Goal: Transaction & Acquisition: Purchase product/service

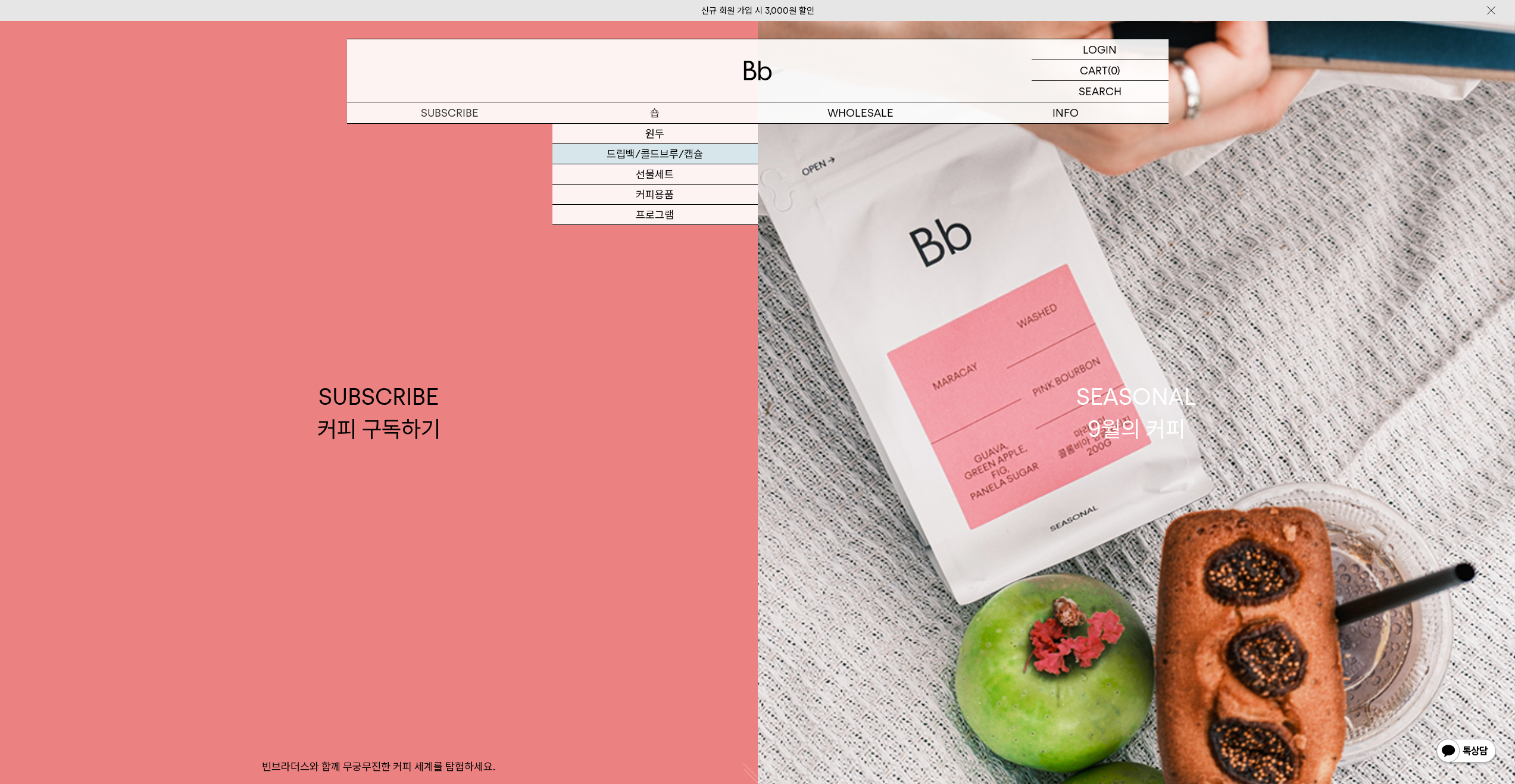
click at [661, 154] on link "드립백/콜드브루/캡슐" at bounding box center [655, 154] width 206 height 20
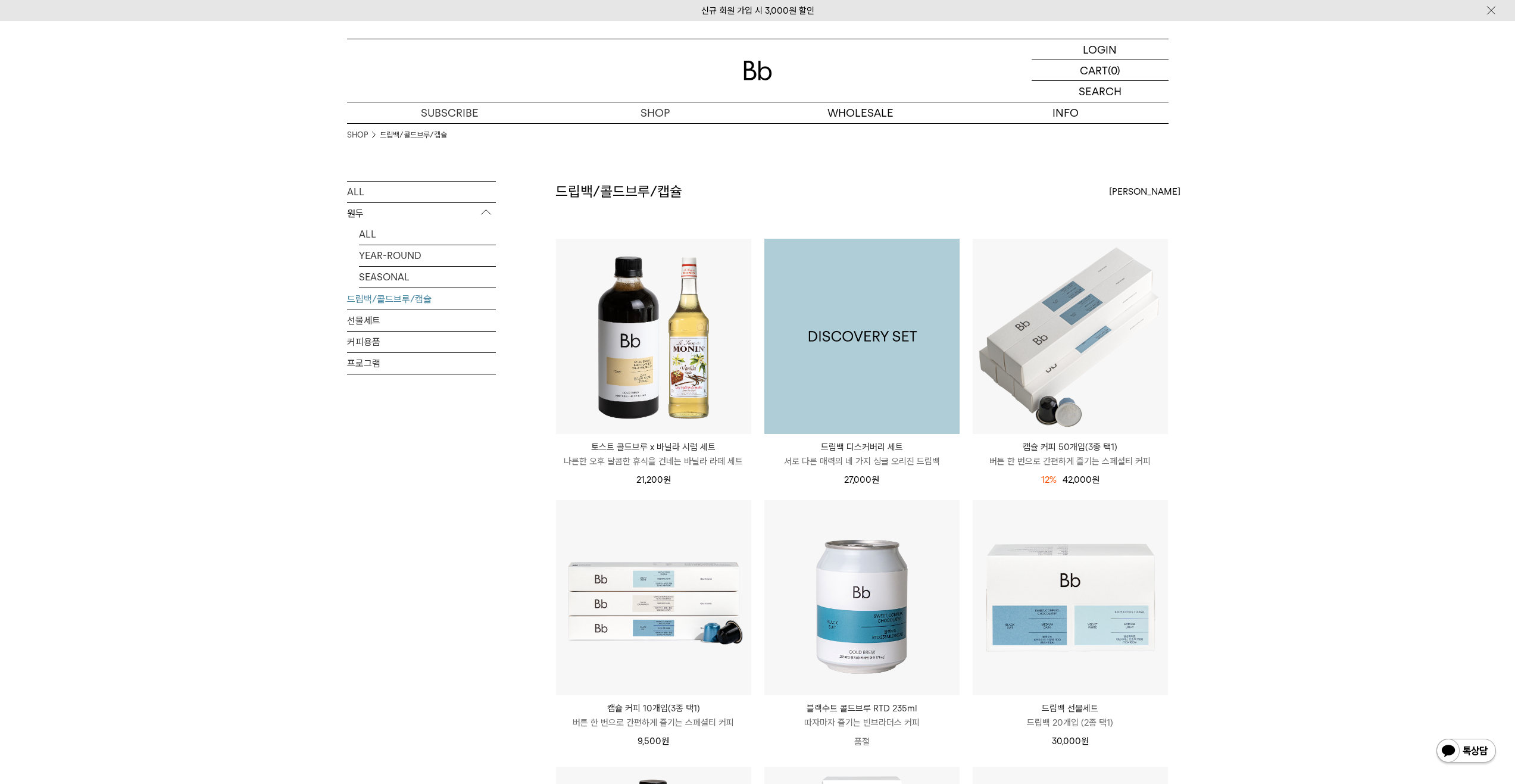
click at [854, 288] on img at bounding box center [861, 336] width 195 height 195
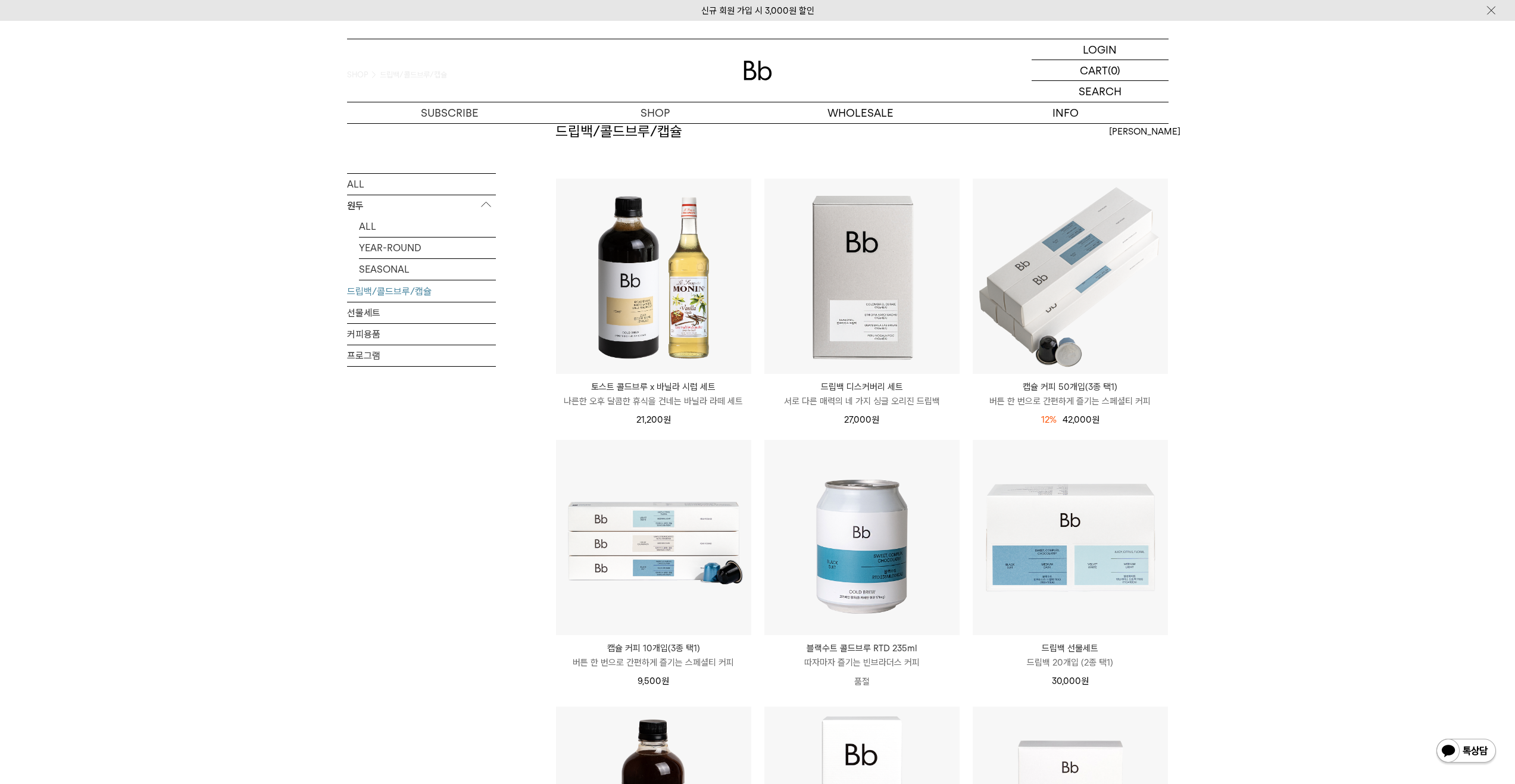
scroll to position [59, 0]
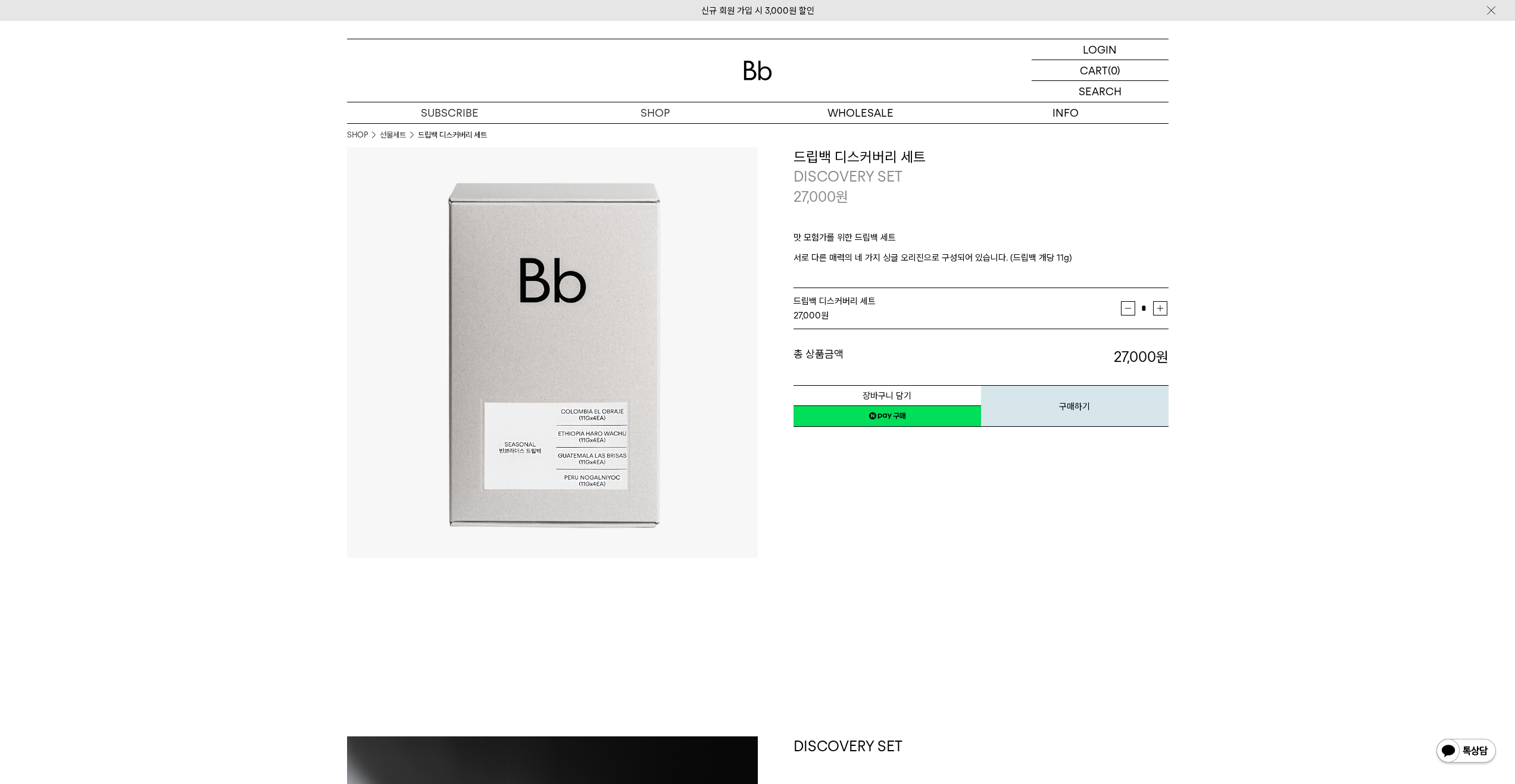
click at [874, 541] on div "**********" at bounding box center [963, 352] width 411 height 411
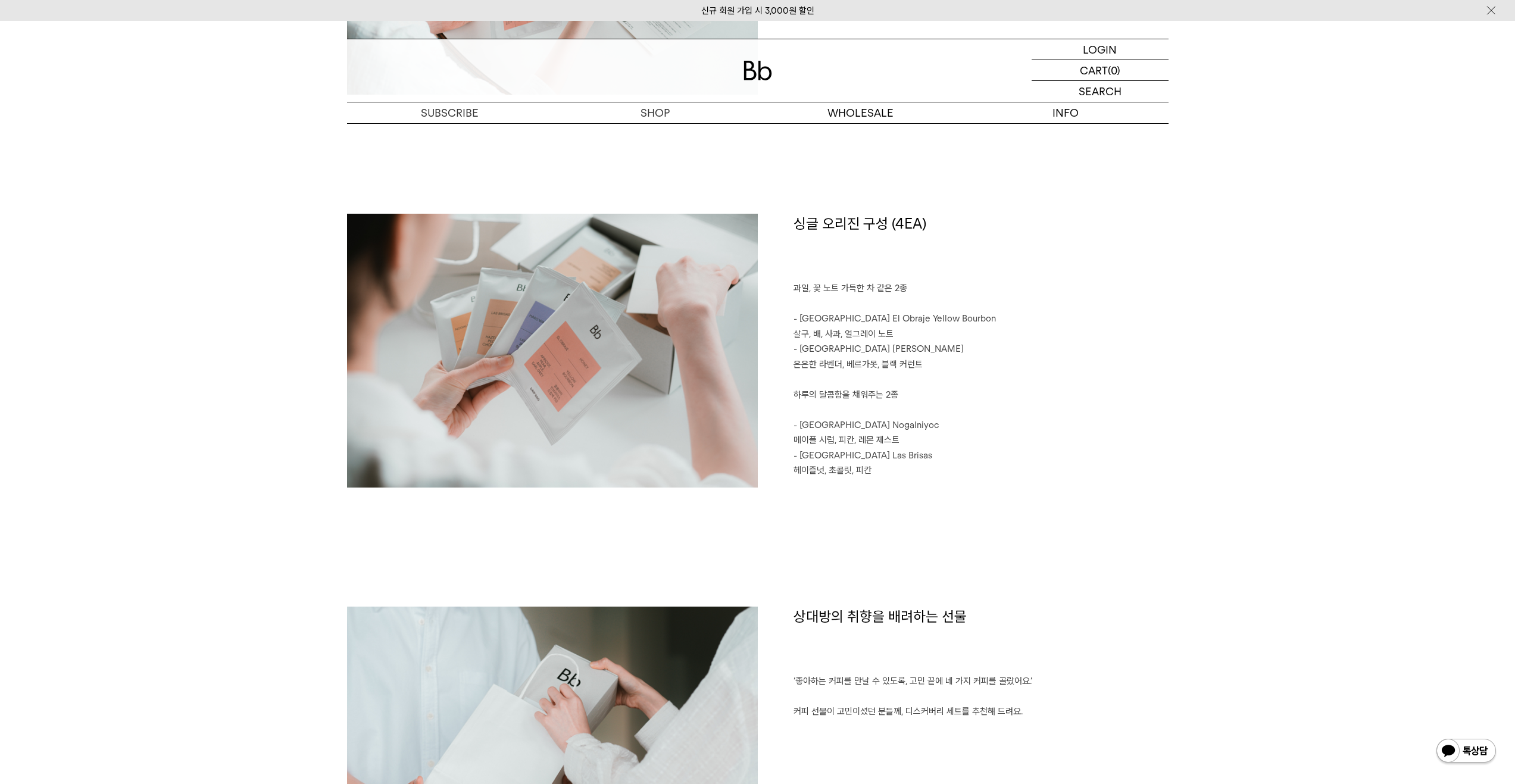
scroll to position [1309, 0]
drag, startPoint x: 802, startPoint y: 317, endPoint x: 936, endPoint y: 346, distance: 137.1
click at [936, 346] on div "싱글 오리진 구성 (4EA) 과일, 꽃 노트 가득한 차 같은 2종 - Colombia El Obraje Yellow Bourbon 살구, 배,…" at bounding box center [963, 349] width 411 height 273
click at [912, 512] on div "싱글 오리진 구성 (4EA) 과일, 꽃 노트 가득한 차 같은 2종 - Colombia El Obraje Yellow Bourbon 살구, 배,…" at bounding box center [757, 409] width 821 height 393
drag, startPoint x: 800, startPoint y: 427, endPoint x: 876, endPoint y: 471, distance: 87.8
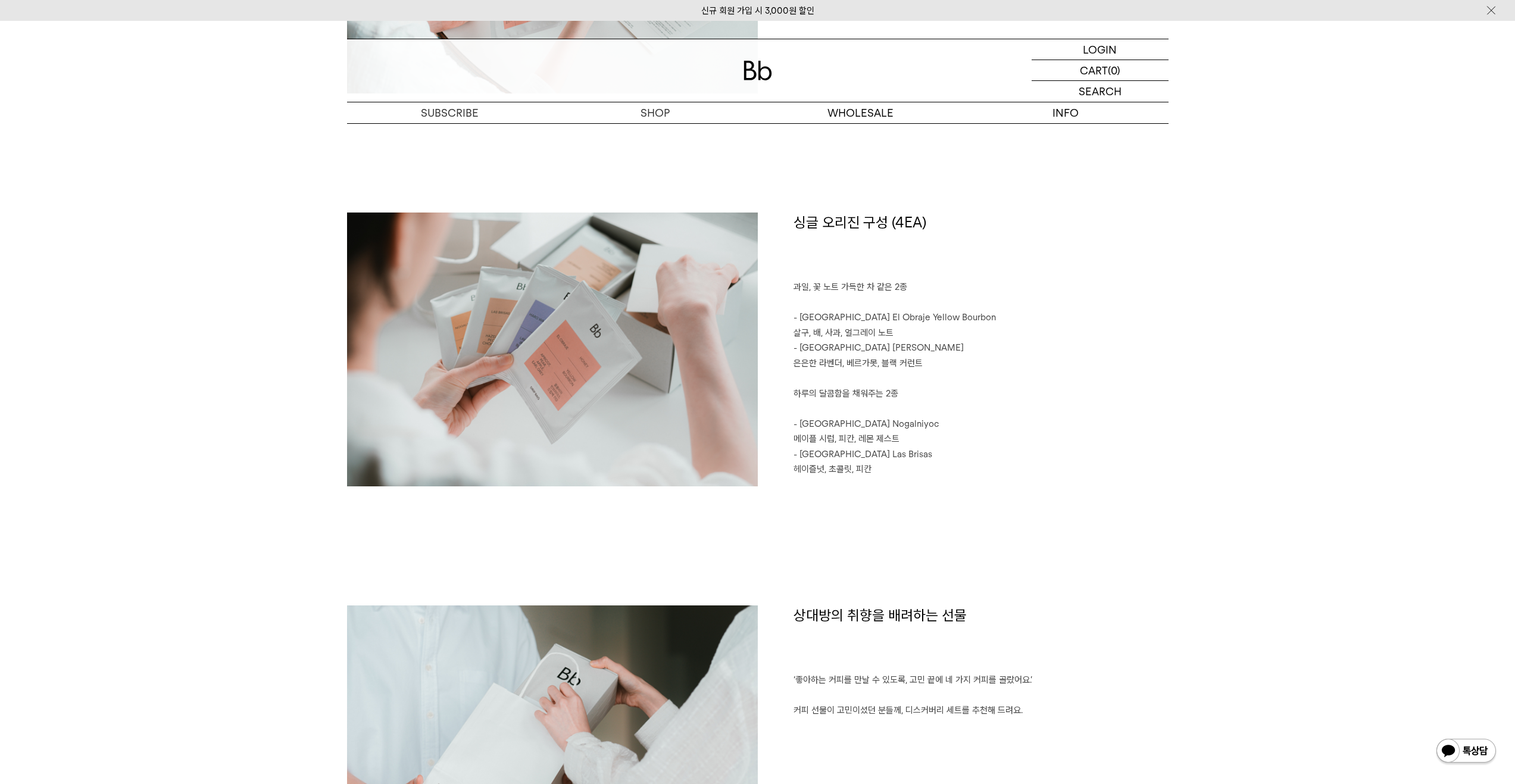
click at [876, 471] on div "싱글 오리진 구성 (4EA) 과일, 꽃 노트 가득한 차 같은 2종 - Colombia El Obraje Yellow Bourbon 살구, 배,…" at bounding box center [963, 349] width 411 height 273
click at [883, 497] on div "싱글 오리진 구성 (4EA) 과일, 꽃 노트 가득한 차 같은 2종 - Colombia El Obraje Yellow Bourbon 살구, 배,…" at bounding box center [757, 409] width 821 height 393
click at [879, 468] on p "헤이즐넛, 초콜릿, 피칸" at bounding box center [980, 470] width 375 height 15
drag, startPoint x: 887, startPoint y: 456, endPoint x: 810, endPoint y: 394, distance: 98.9
click at [799, 389] on div "싱글 오리진 구성 (4EA) 과일, 꽃 노트 가득한 차 같은 2종 - Colombia El Obraje Yellow Bourbon 살구, 배,…" at bounding box center [963, 349] width 411 height 273
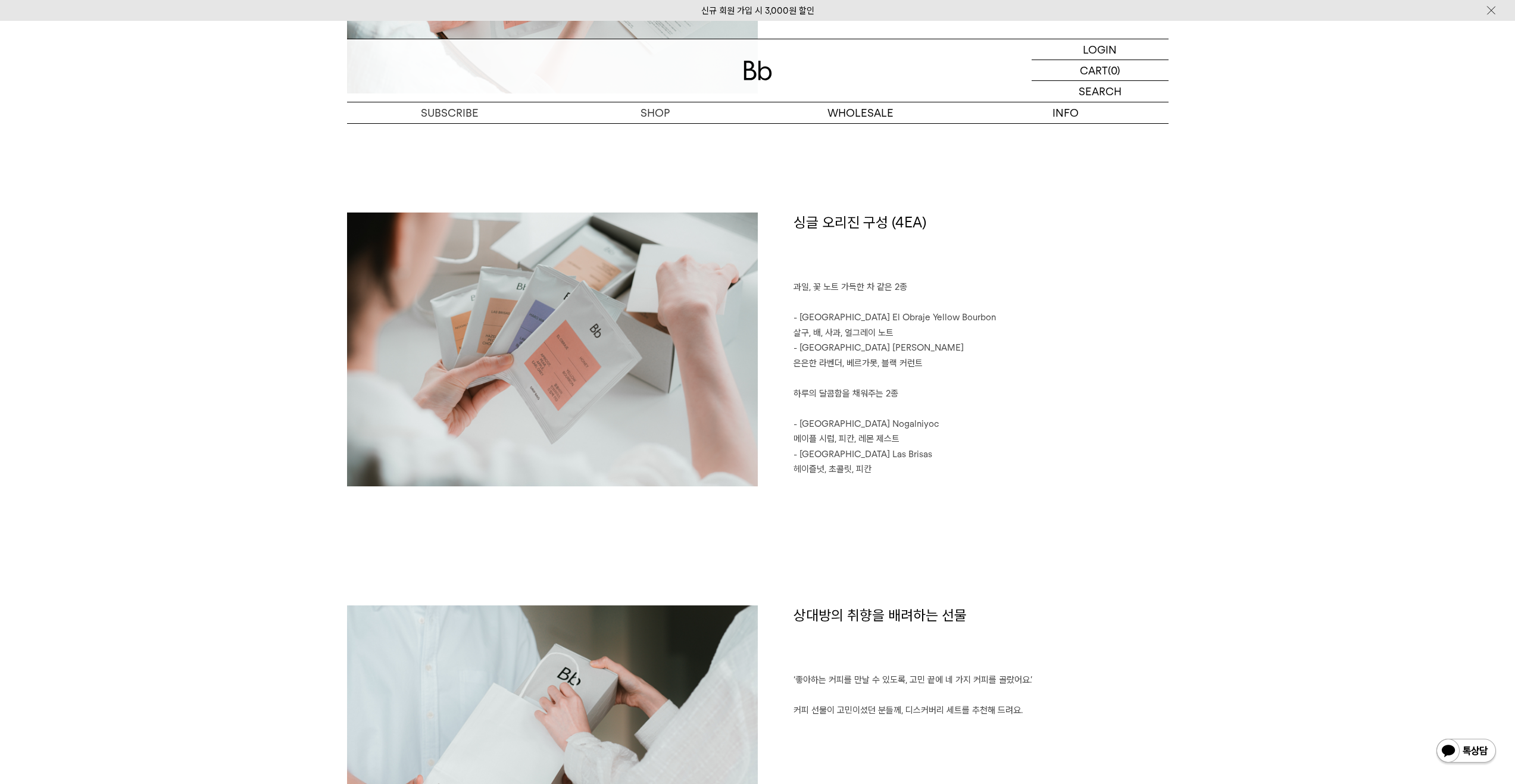
click at [875, 463] on p "헤이즐넛, 초콜릿, 피칸" at bounding box center [980, 470] width 375 height 15
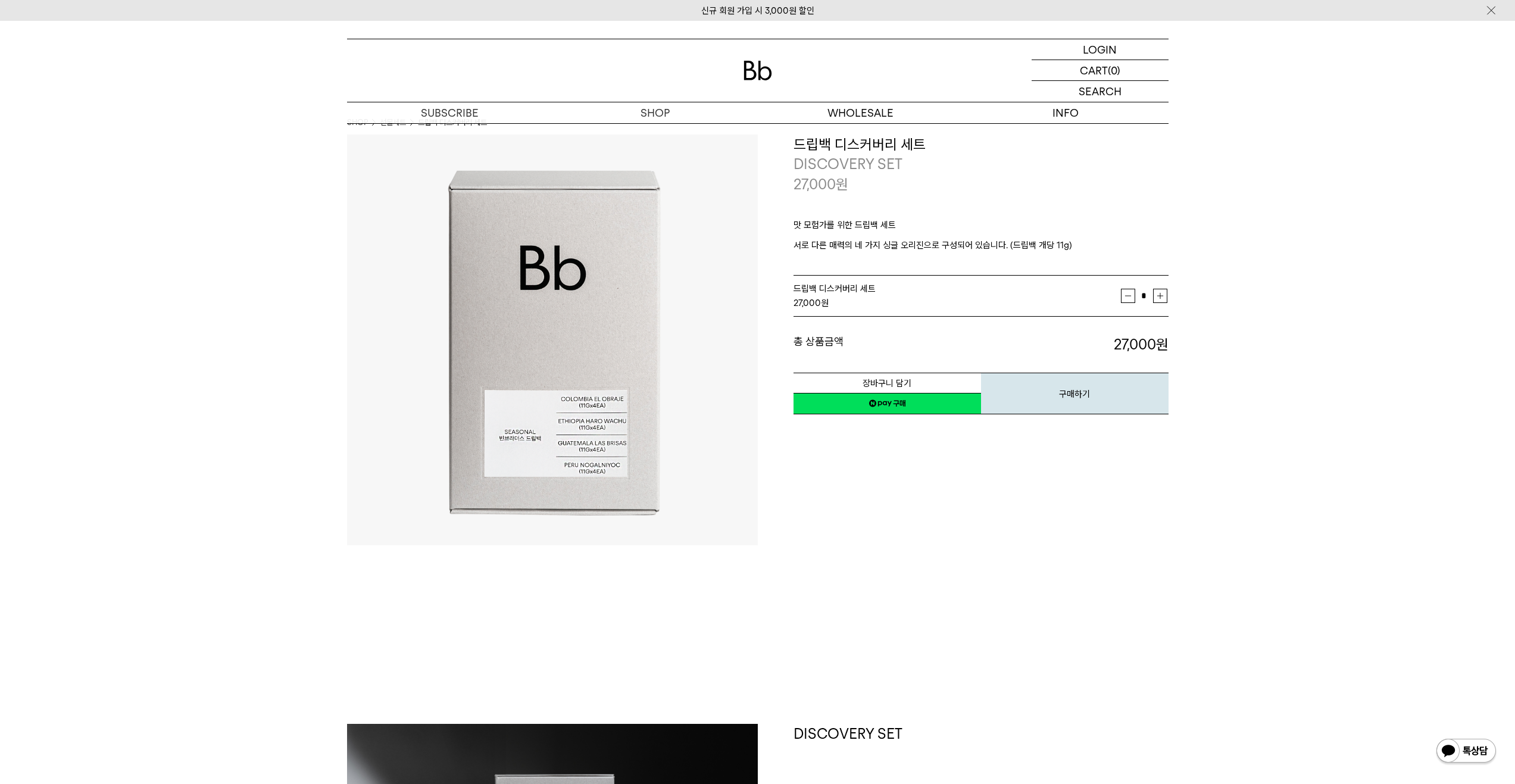
scroll to position [0, 0]
